Goal: Task Accomplishment & Management: Complete application form

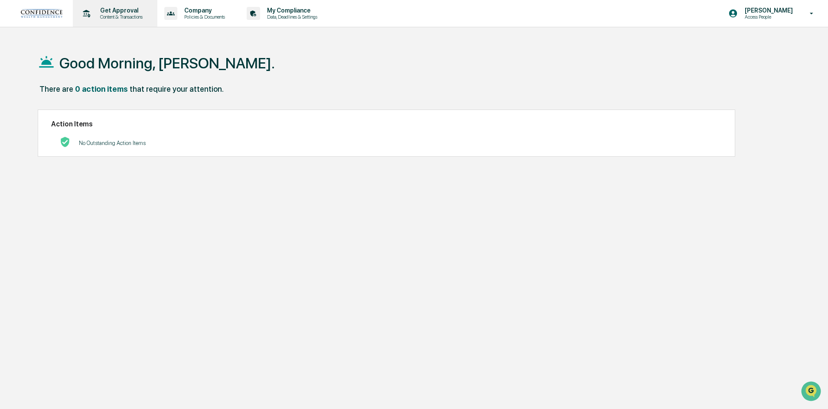
click at [108, 12] on p "Get Approval" at bounding box center [120, 10] width 54 height 7
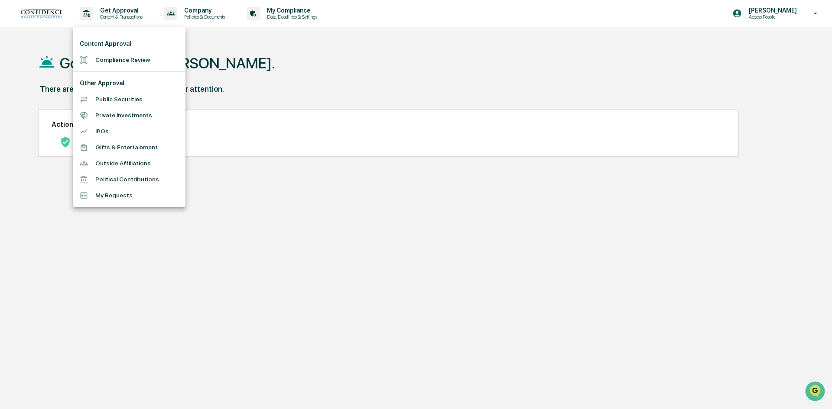
click at [110, 101] on li "Public Securities" at bounding box center [129, 99] width 113 height 16
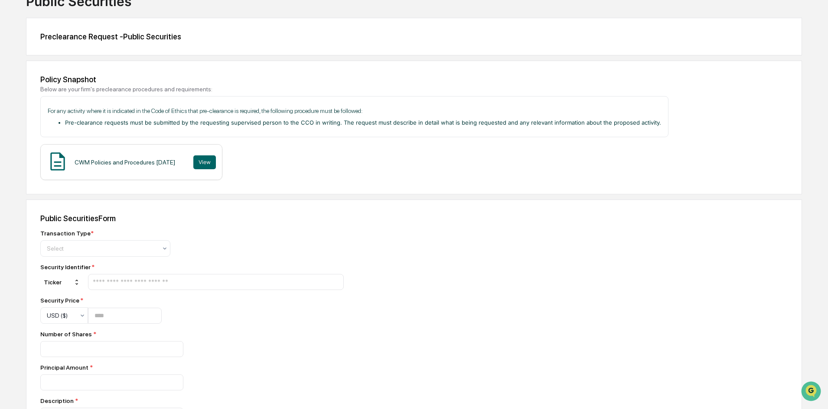
scroll to position [130, 0]
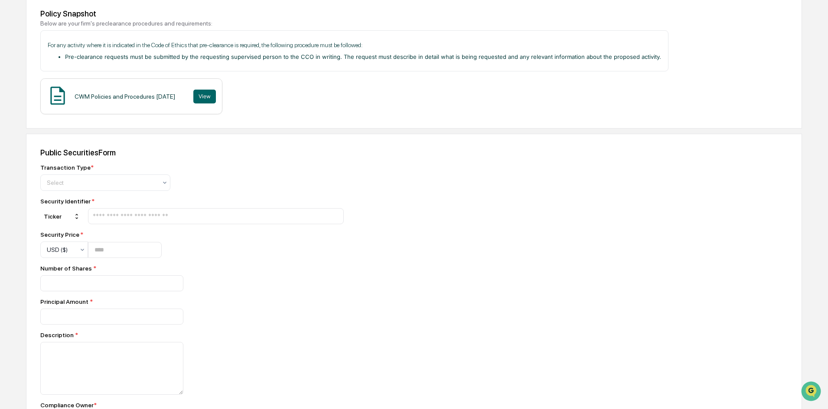
click at [131, 193] on div "Transaction Type * Select Security Identifier * Ticker Security Price * USD ($)…" at bounding box center [191, 333] width 303 height 339
click at [133, 188] on div "Select" at bounding box center [101, 183] width 119 height 12
click at [96, 207] on div "Buy" at bounding box center [105, 203] width 129 height 17
click at [144, 217] on input "text" at bounding box center [216, 216] width 248 height 8
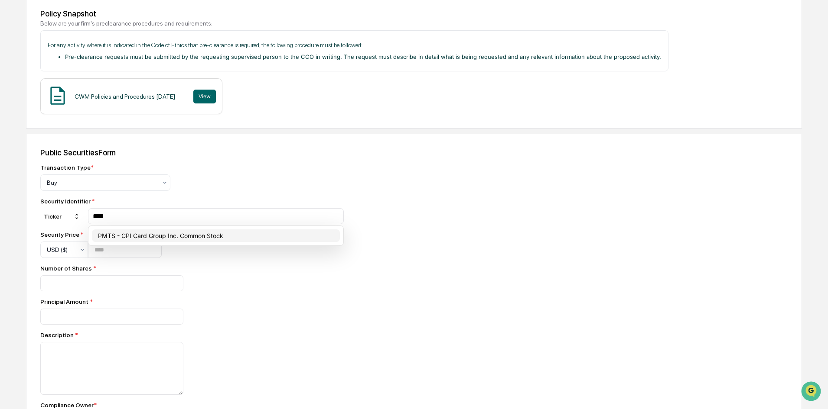
type input "****"
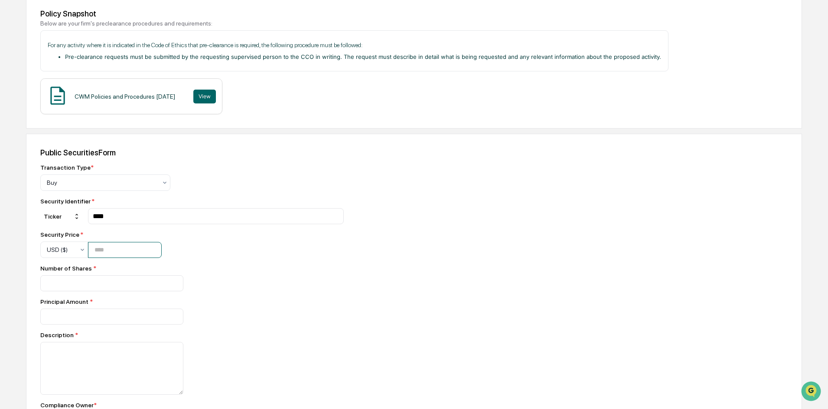
click at [128, 244] on input "number" at bounding box center [125, 250] width 74 height 16
type input "**"
click at [111, 279] on input "number" at bounding box center [111, 284] width 143 height 16
type input "**"
click at [111, 292] on input "number" at bounding box center [111, 284] width 143 height 16
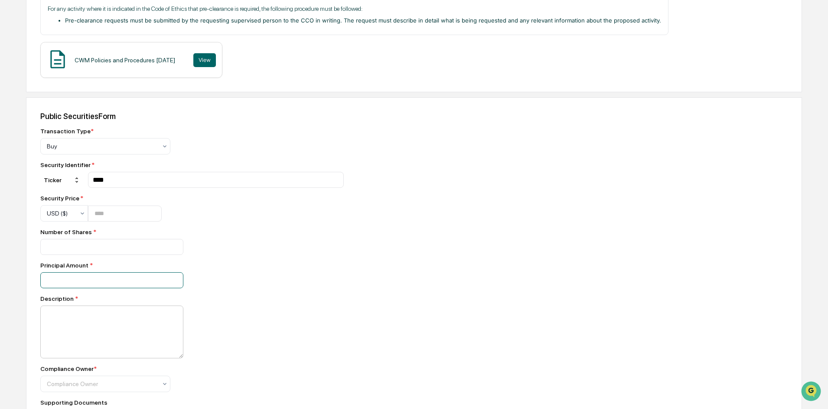
scroll to position [217, 0]
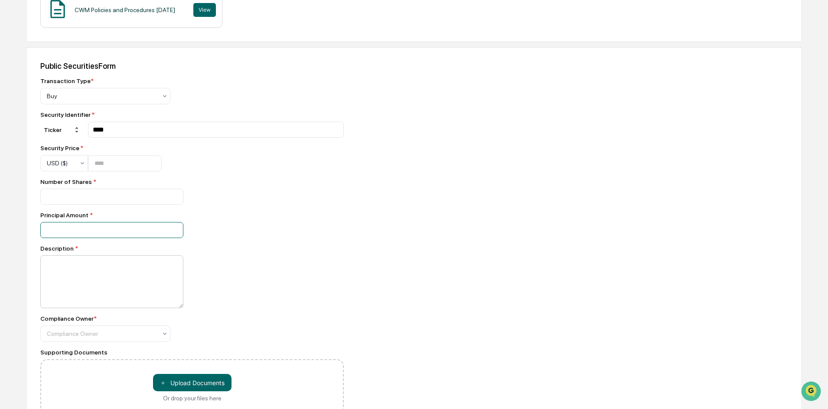
type input "****"
click at [122, 284] on textarea at bounding box center [111, 282] width 143 height 53
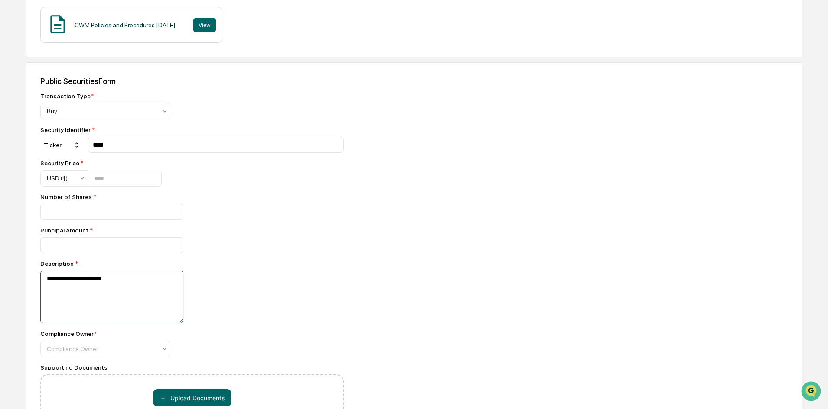
scroll to position [264, 0]
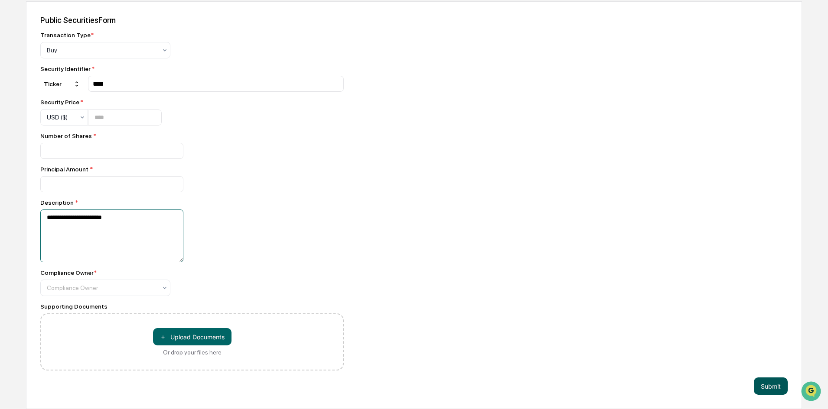
type textarea "**********"
click at [762, 389] on button "Submit" at bounding box center [771, 386] width 34 height 17
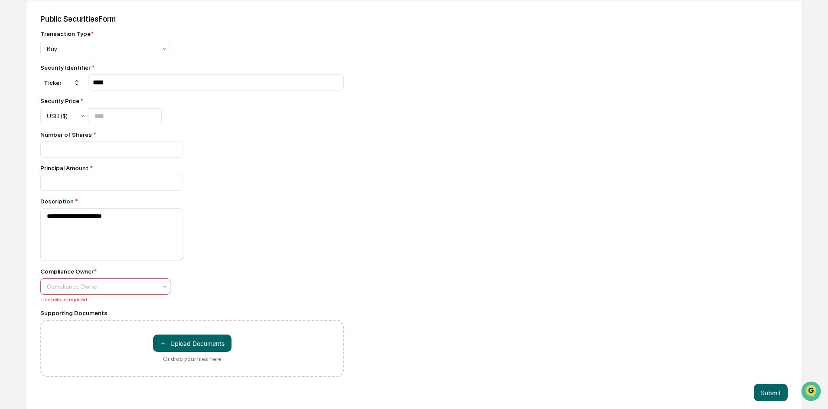
click at [140, 280] on div "Compliance Owner" at bounding box center [105, 287] width 130 height 16
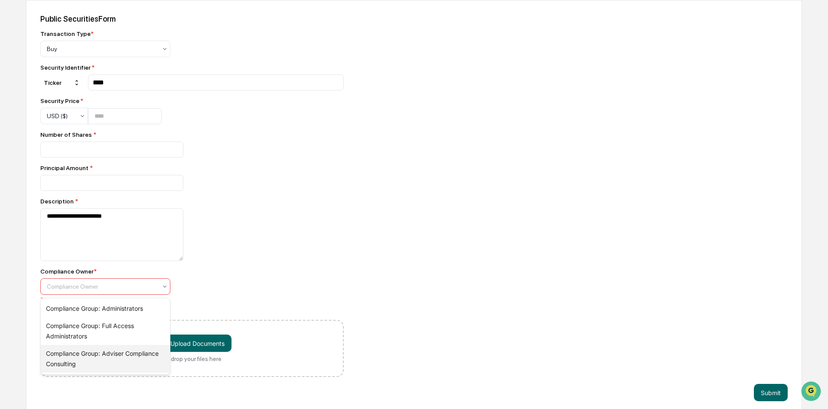
click at [114, 354] on div "Compliance Group: Adviser Compliance Consulting" at bounding box center [105, 359] width 129 height 28
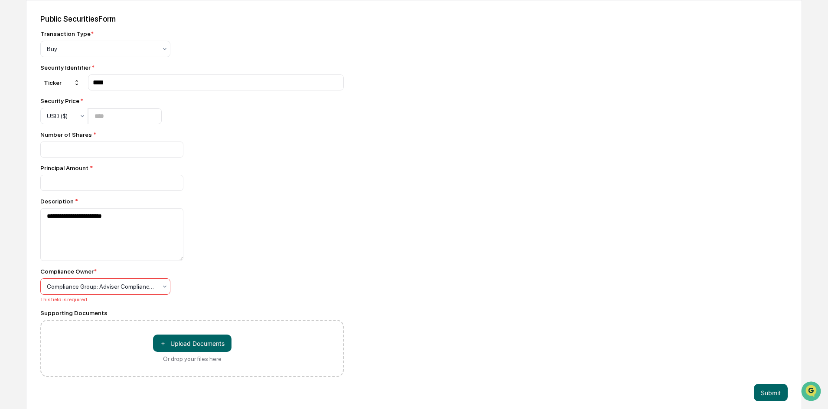
click at [125, 309] on div "**********" at bounding box center [191, 203] width 303 height 347
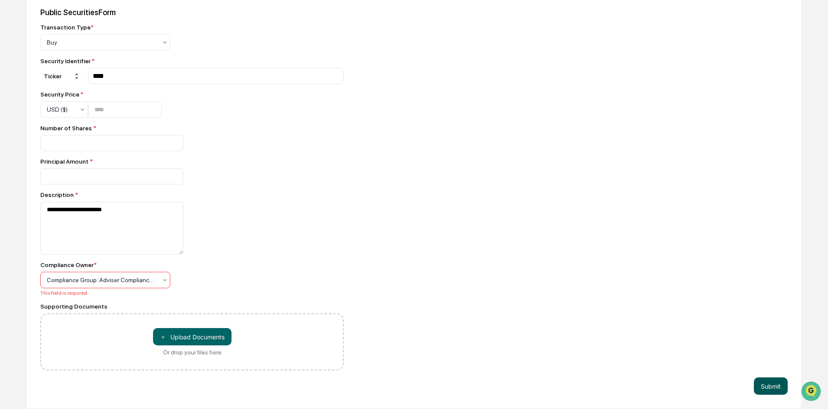
click at [777, 381] on button "Submit" at bounding box center [771, 386] width 34 height 17
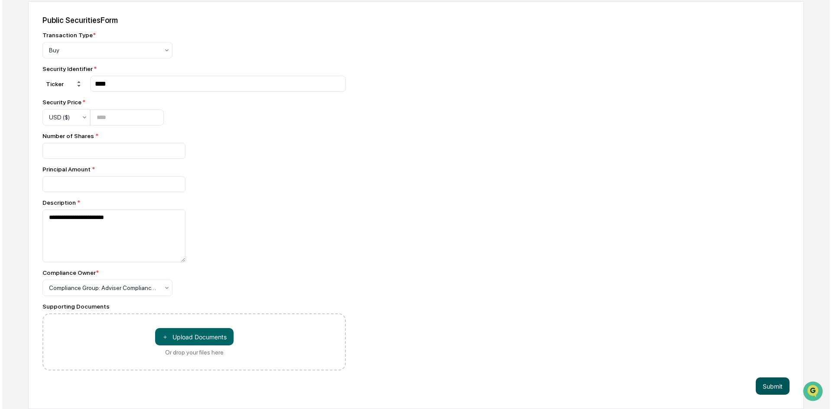
scroll to position [264, 0]
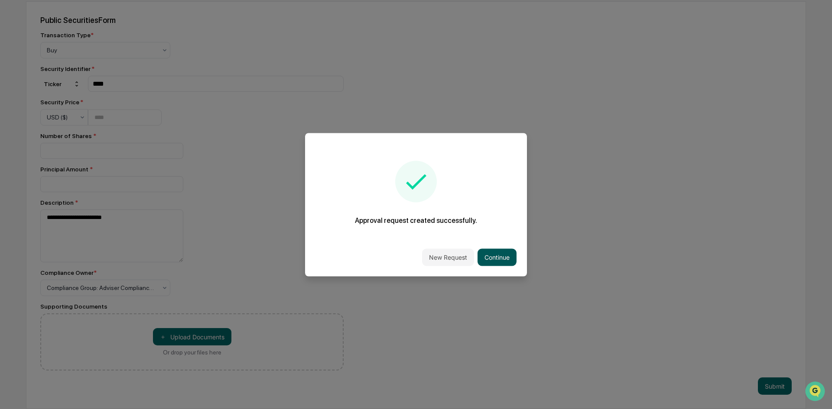
click at [499, 251] on button "Continue" at bounding box center [497, 257] width 39 height 17
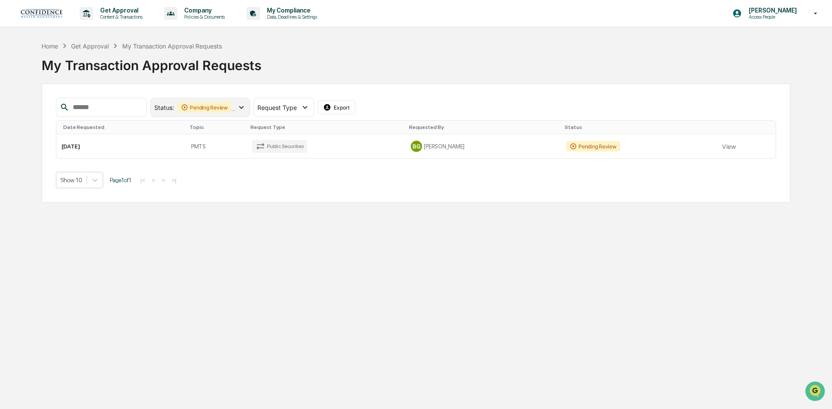
click at [246, 104] on icon at bounding box center [242, 108] width 10 height 10
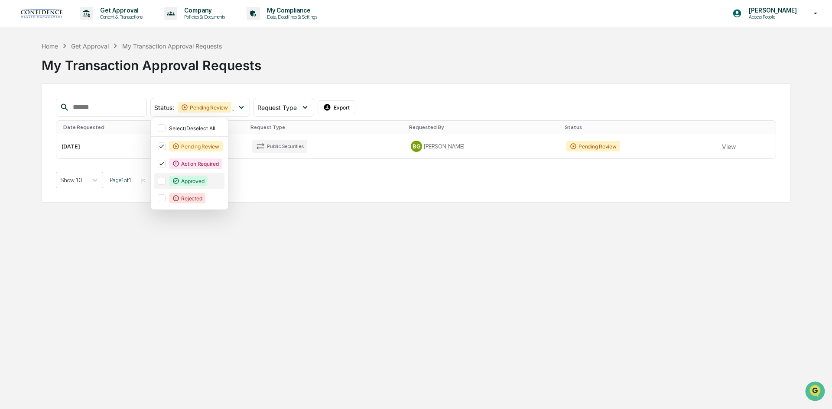
click at [166, 182] on div at bounding box center [162, 181] width 8 height 8
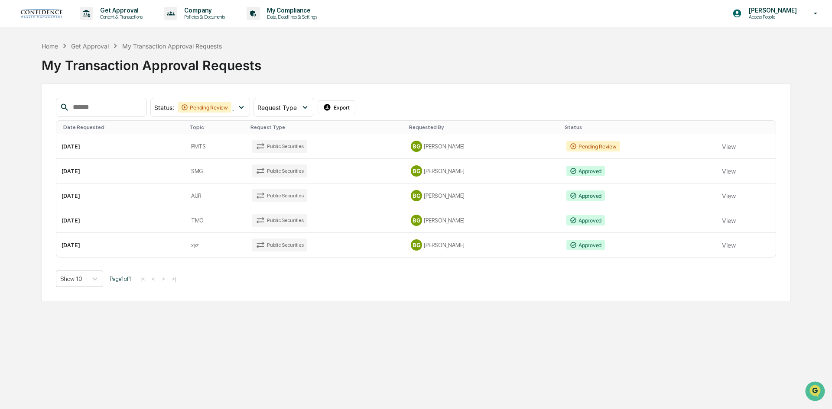
click at [353, 325] on div "Get Approval Content & Transactions Company Policies & Documents My Compliance …" at bounding box center [416, 204] width 832 height 409
click at [331, 174] on td "Public Securities" at bounding box center [326, 171] width 159 height 25
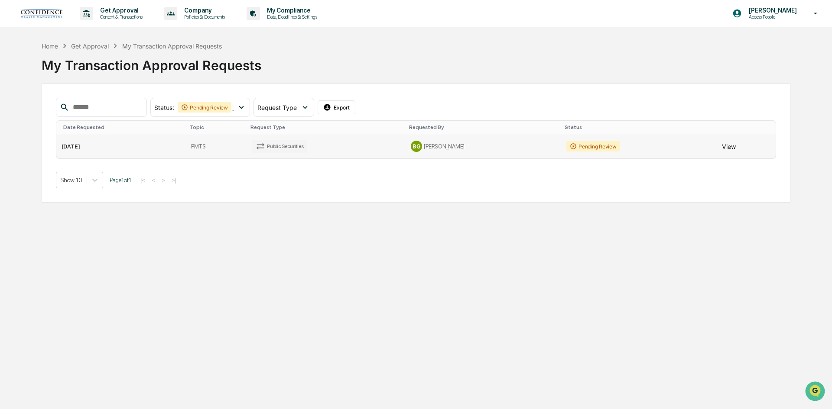
click at [722, 147] on button "View" at bounding box center [729, 146] width 14 height 17
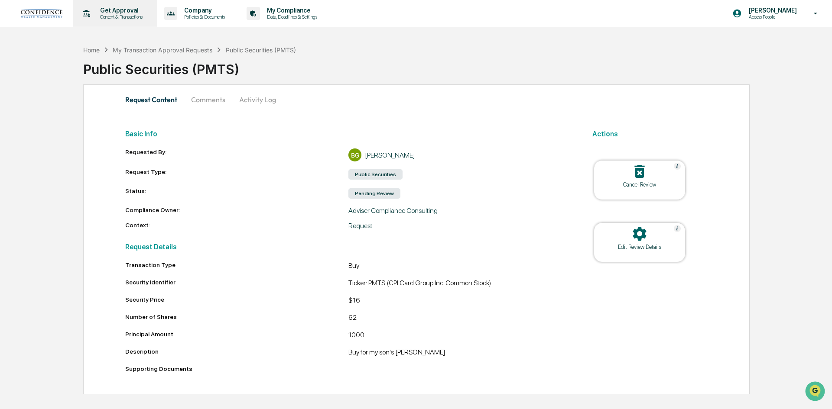
click at [110, 13] on p "Get Approval" at bounding box center [120, 10] width 54 height 7
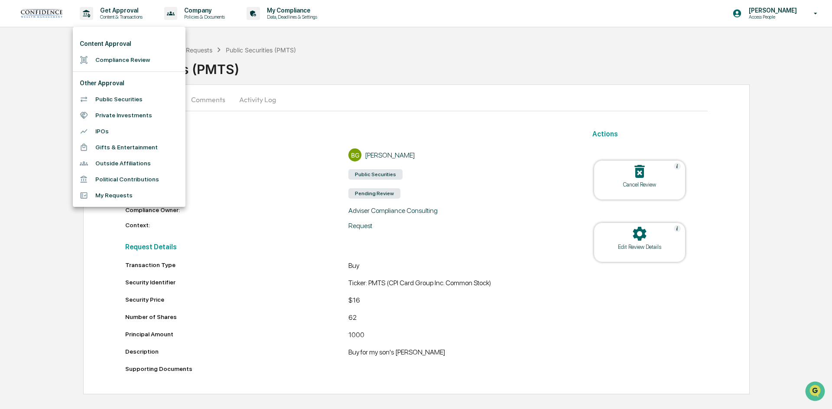
click at [314, 158] on div at bounding box center [416, 204] width 832 height 409
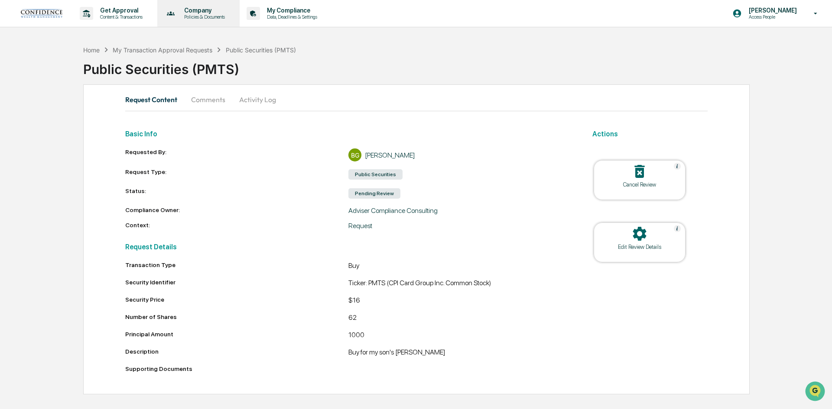
click at [199, 16] on p "Policies & Documents" at bounding box center [203, 17] width 52 height 6
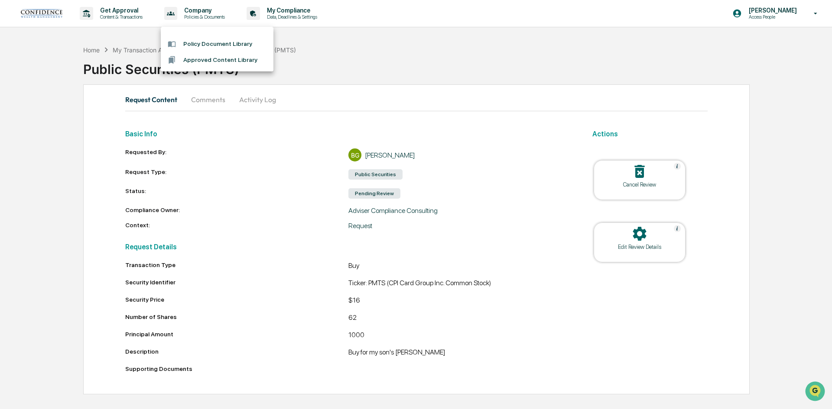
click at [142, 52] on div at bounding box center [416, 204] width 832 height 409
click at [132, 52] on div "My Transaction Approval Requests" at bounding box center [163, 49] width 100 height 7
